Goal: Task Accomplishment & Management: Complete application form

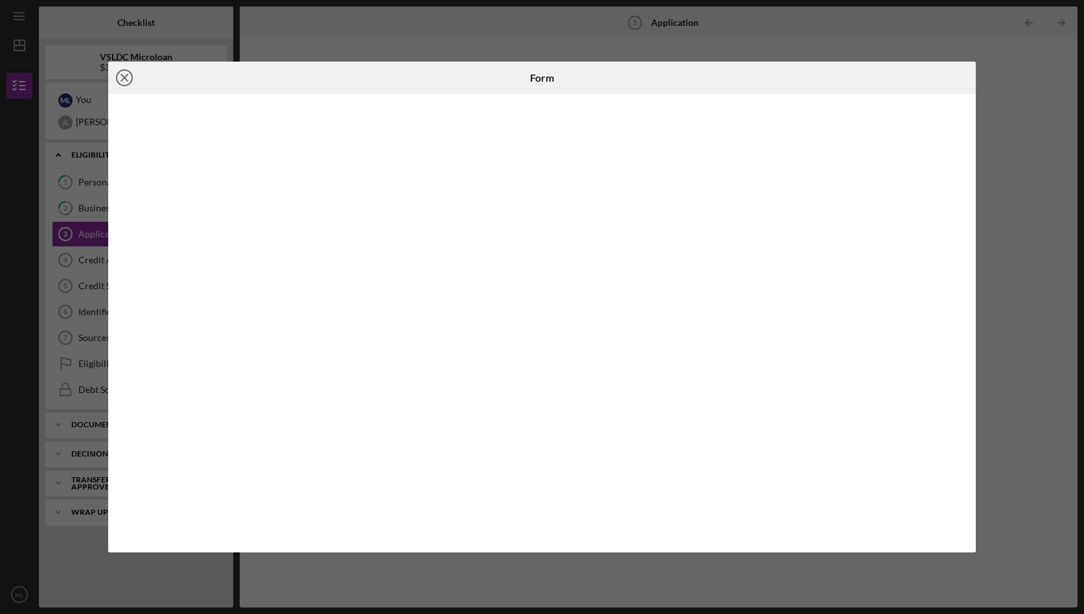
click at [119, 69] on icon "Icon/Close" at bounding box center [124, 78] width 32 height 32
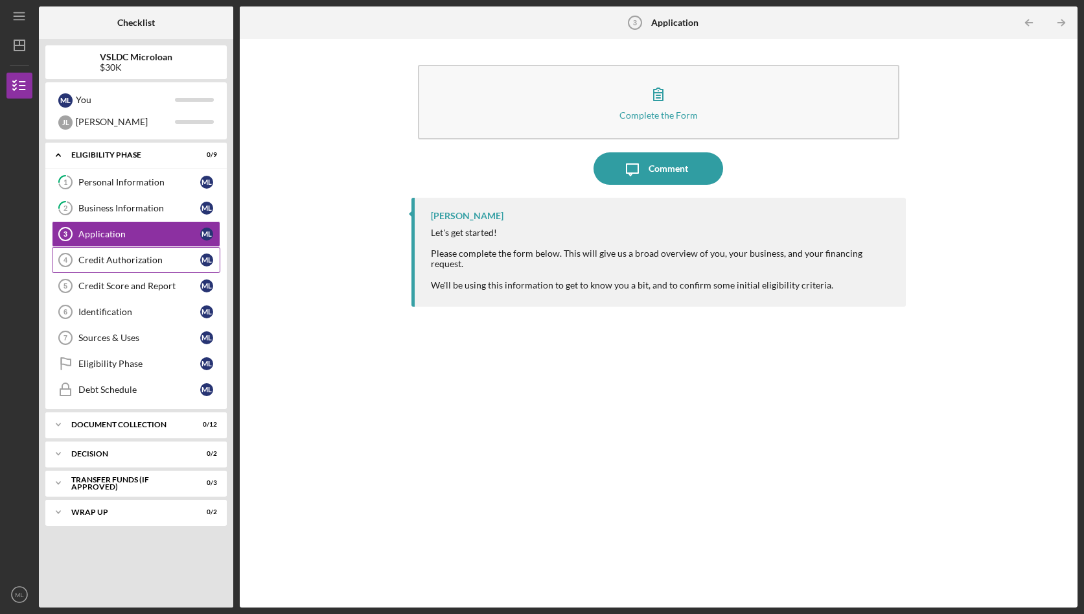
click at [135, 253] on link "Credit Authorization 4 Credit Authorization M L" at bounding box center [136, 260] width 168 height 26
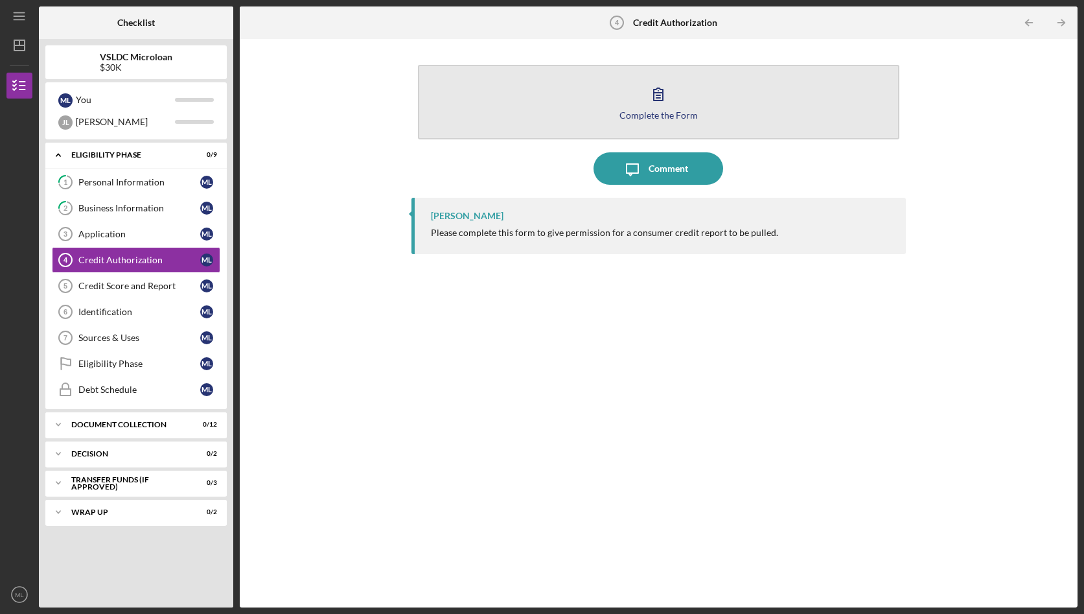
click at [666, 100] on icon "button" at bounding box center [658, 94] width 32 height 32
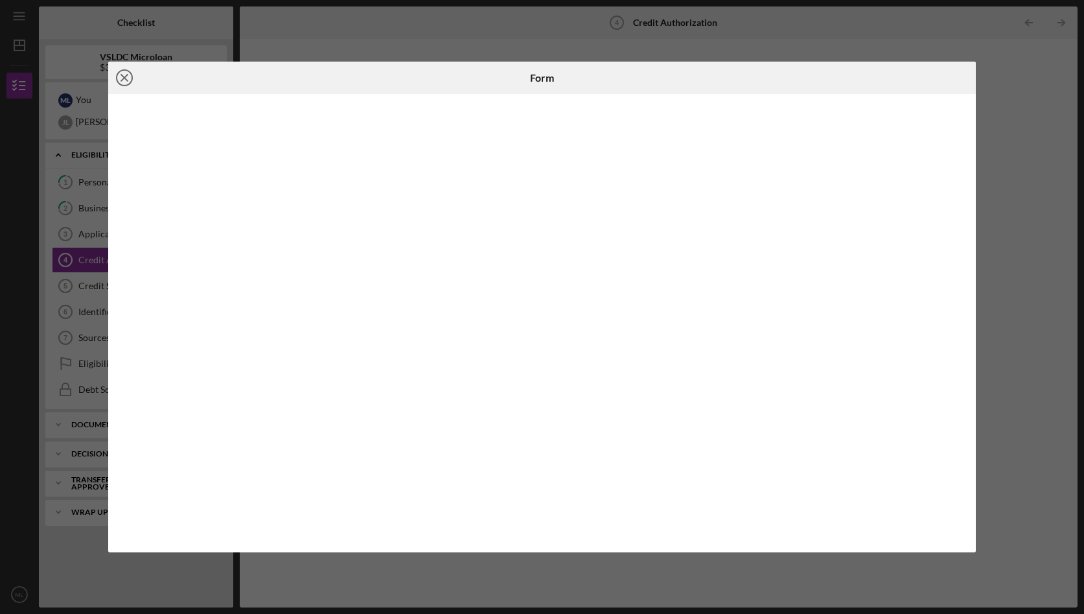
click at [133, 72] on icon "Icon/Close" at bounding box center [124, 78] width 32 height 32
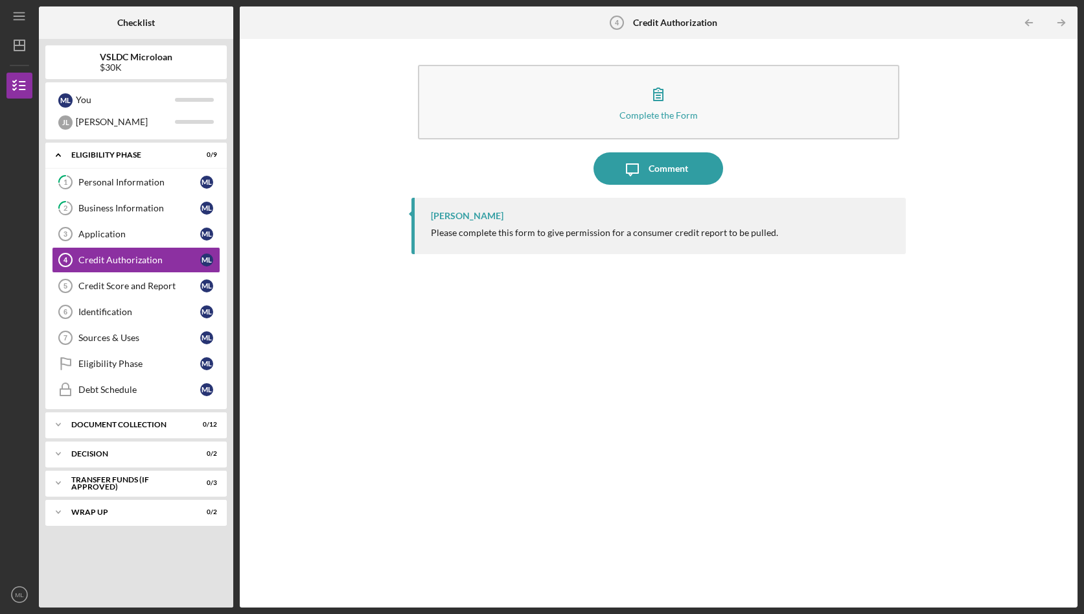
click at [114, 59] on b "VSLDC Microloan" at bounding box center [136, 57] width 73 height 10
click at [136, 207] on div "Business Information" at bounding box center [139, 208] width 122 height 10
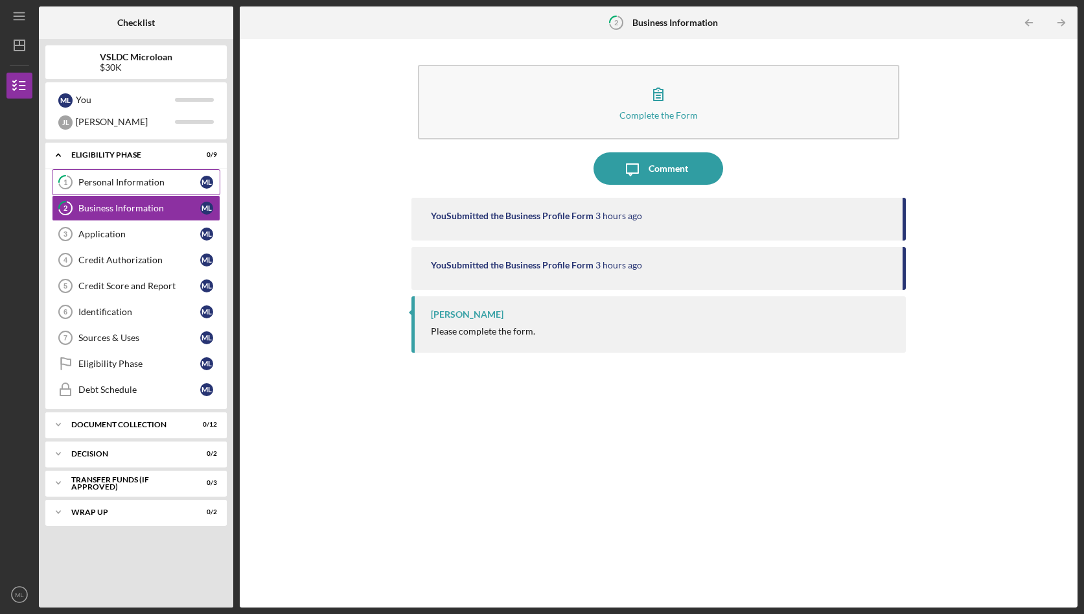
click at [159, 179] on div "Personal Information" at bounding box center [139, 182] width 122 height 10
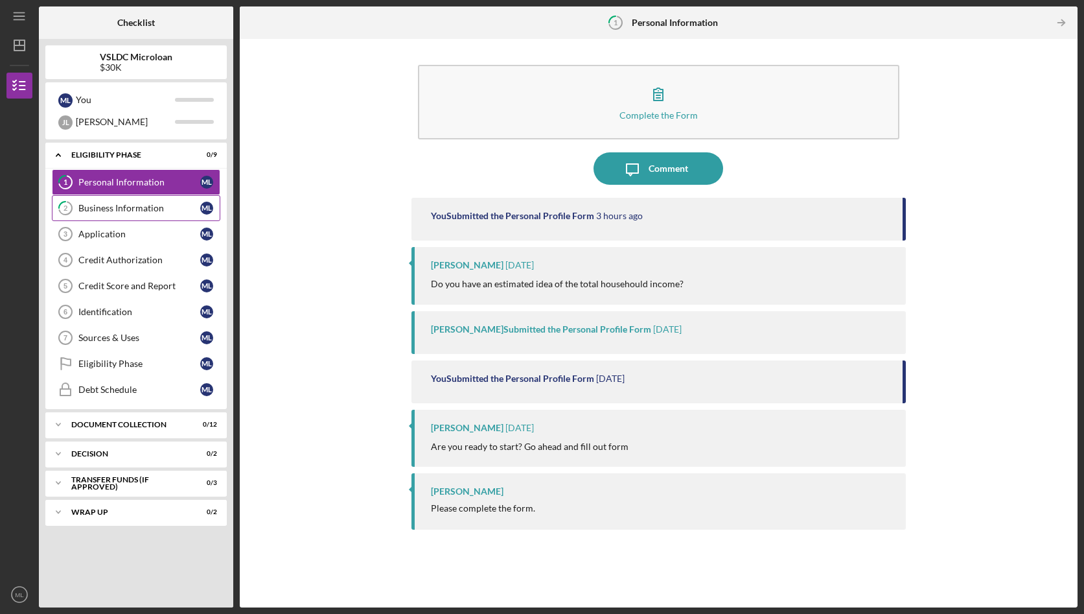
click at [155, 214] on link "2 Business Information M L" at bounding box center [136, 208] width 168 height 26
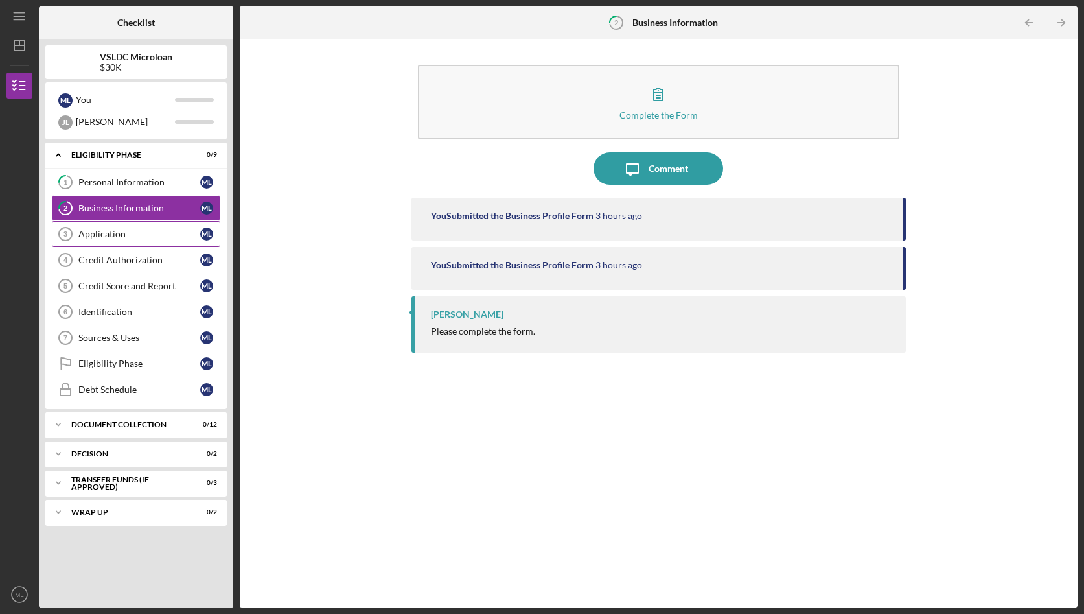
click at [167, 244] on link "Application 3 Application M L" at bounding box center [136, 234] width 168 height 26
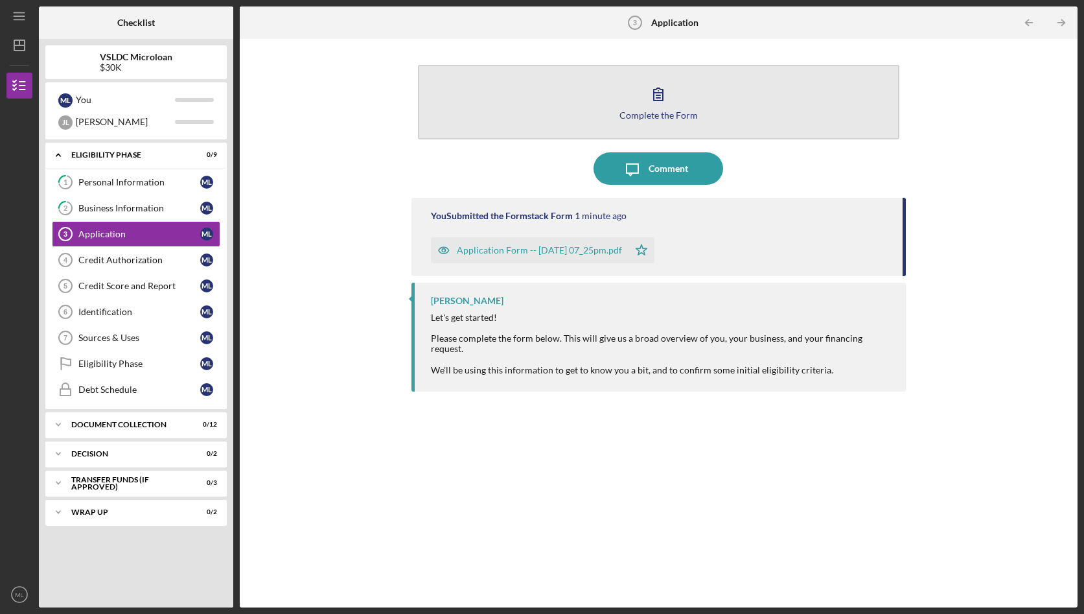
click at [673, 114] on div "Complete the Form" at bounding box center [658, 115] width 78 height 10
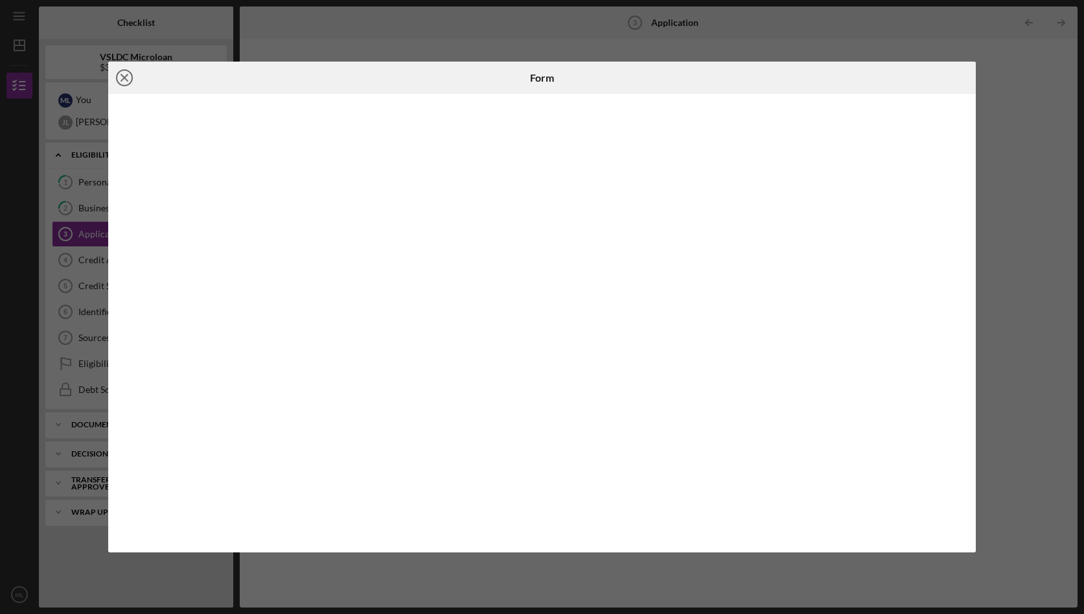
click at [125, 87] on icon "Icon/Close" at bounding box center [124, 78] width 32 height 32
